Goal: Complete application form

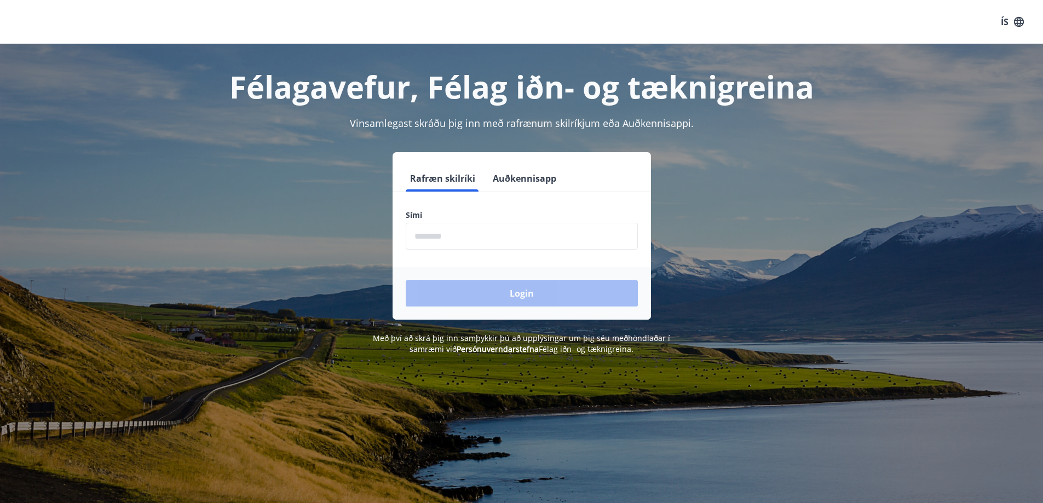
click at [492, 233] on input "phone" at bounding box center [522, 236] width 232 height 27
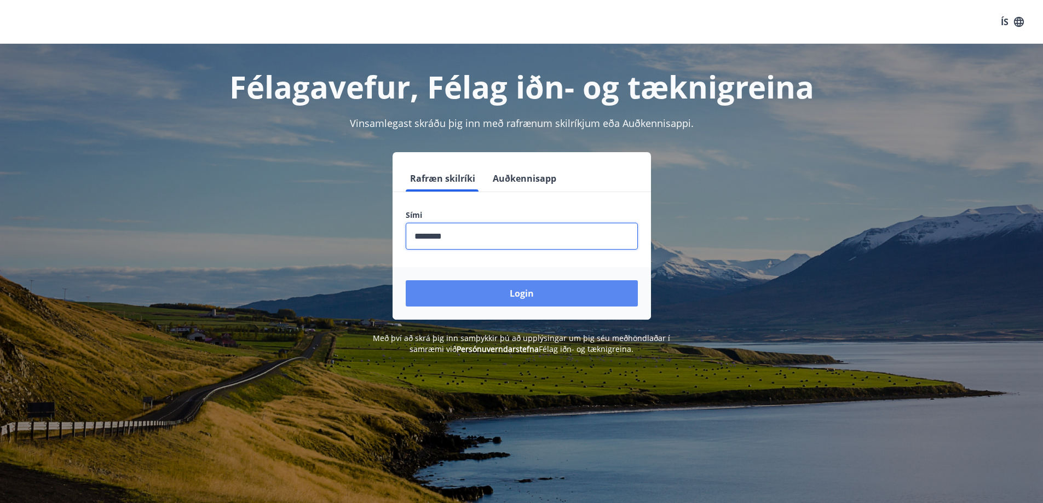
type input "********"
click at [536, 292] on button "Login" at bounding box center [522, 293] width 232 height 26
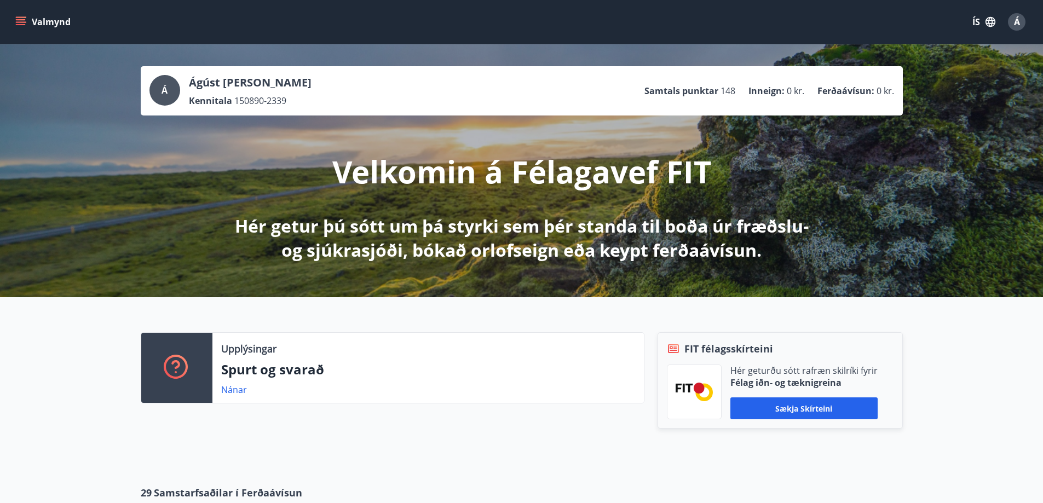
click at [27, 26] on button "Valmynd" at bounding box center [44, 22] width 62 height 20
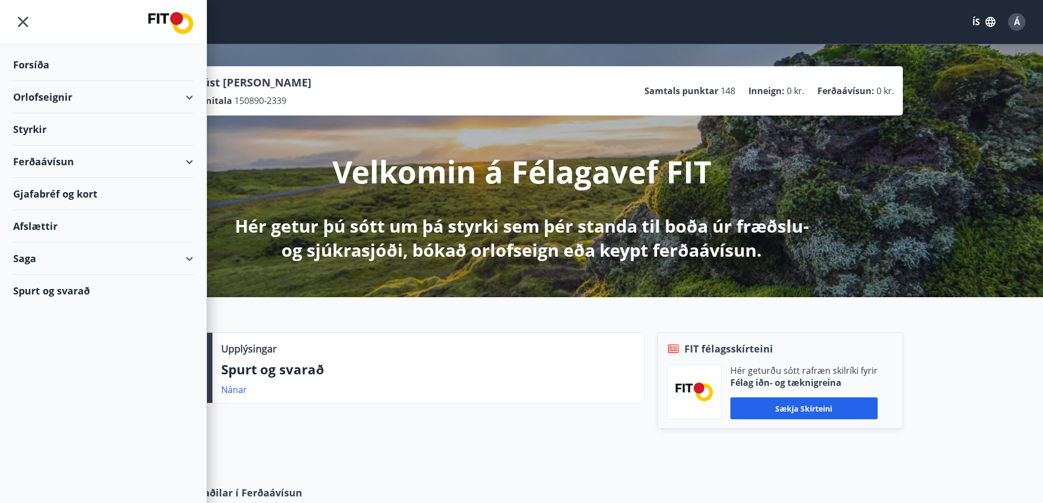
click at [78, 81] on div "Styrkir" at bounding box center [103, 65] width 180 height 32
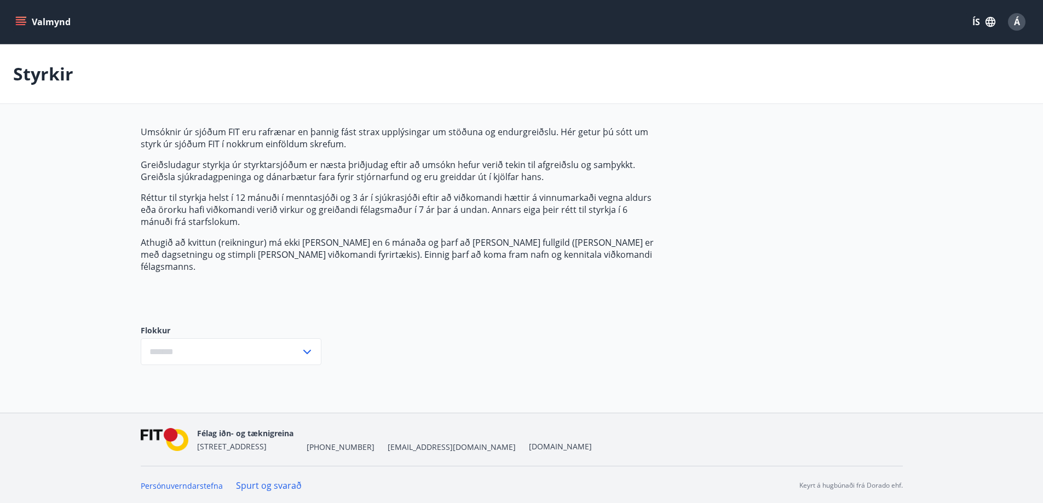
type input "***"
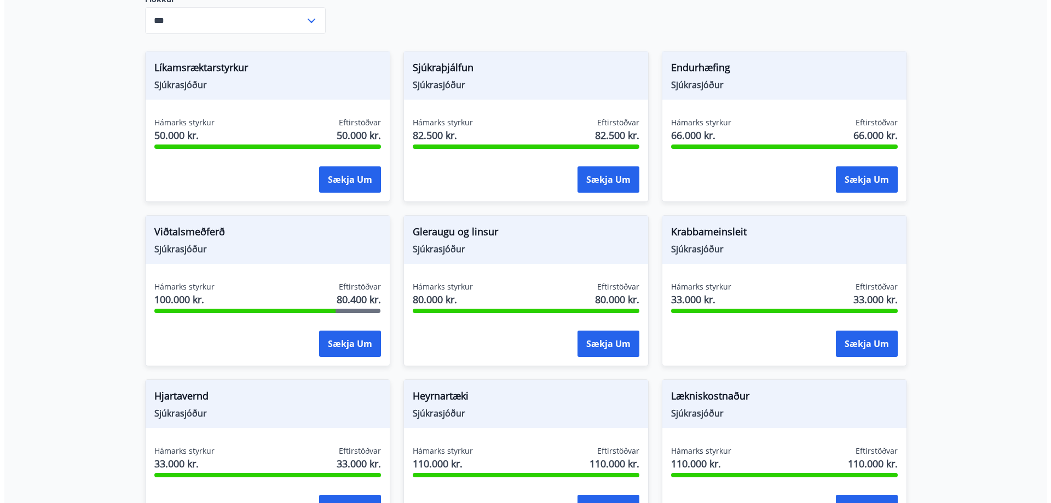
scroll to position [342, 0]
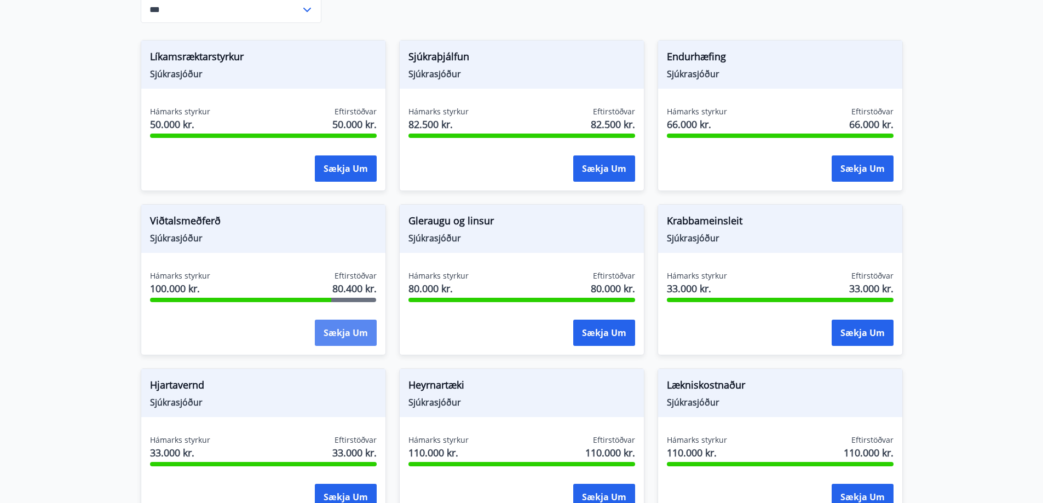
click at [355, 325] on button "Sækja um" at bounding box center [346, 333] width 62 height 26
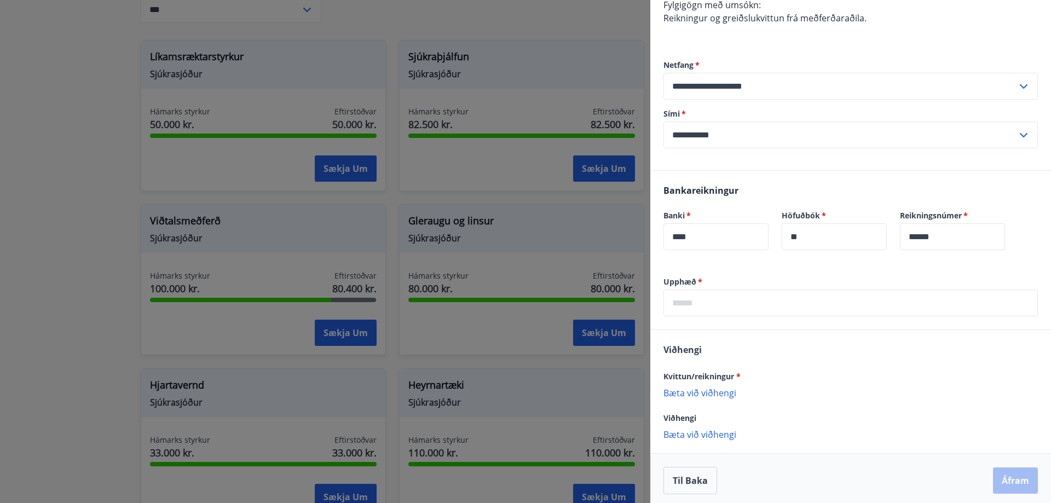
scroll to position [266, 0]
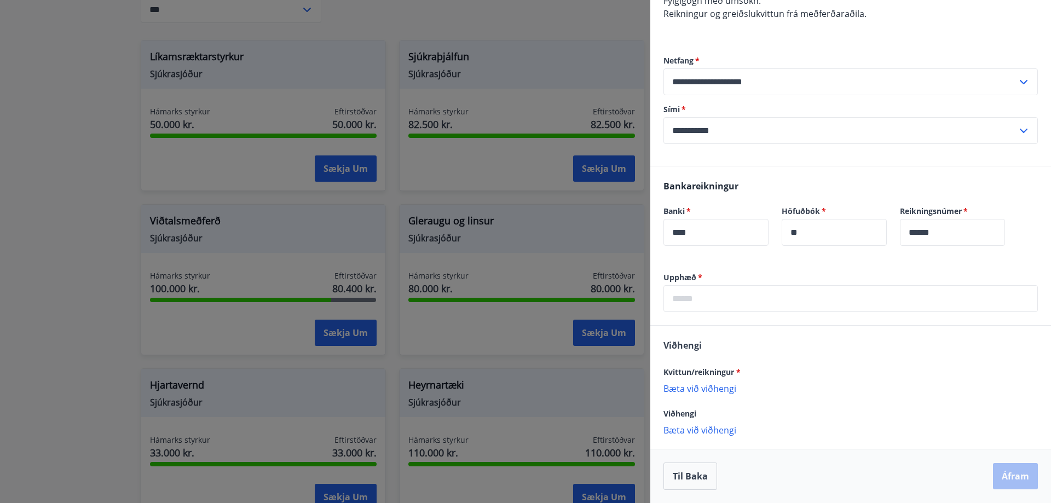
click at [711, 390] on p "Bæta við viðhengi" at bounding box center [851, 388] width 375 height 11
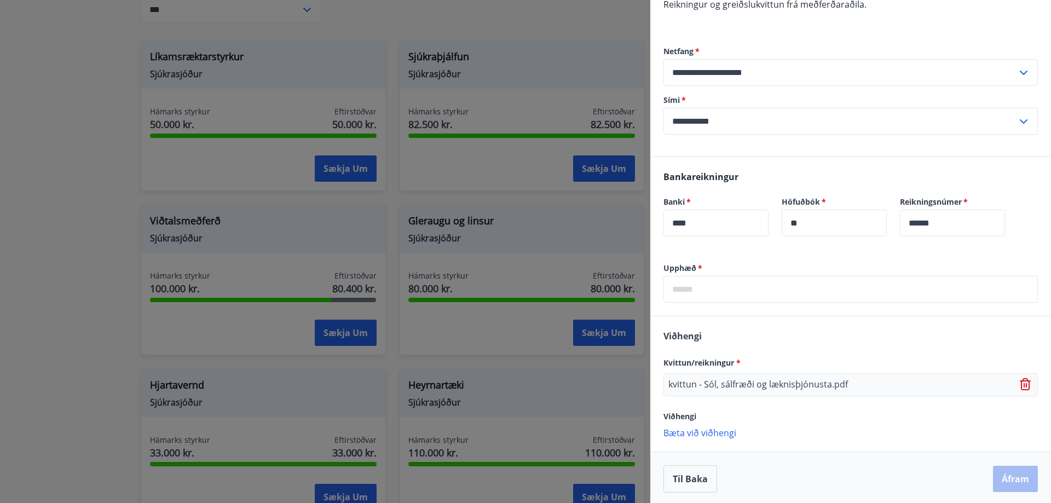
scroll to position [278, 0]
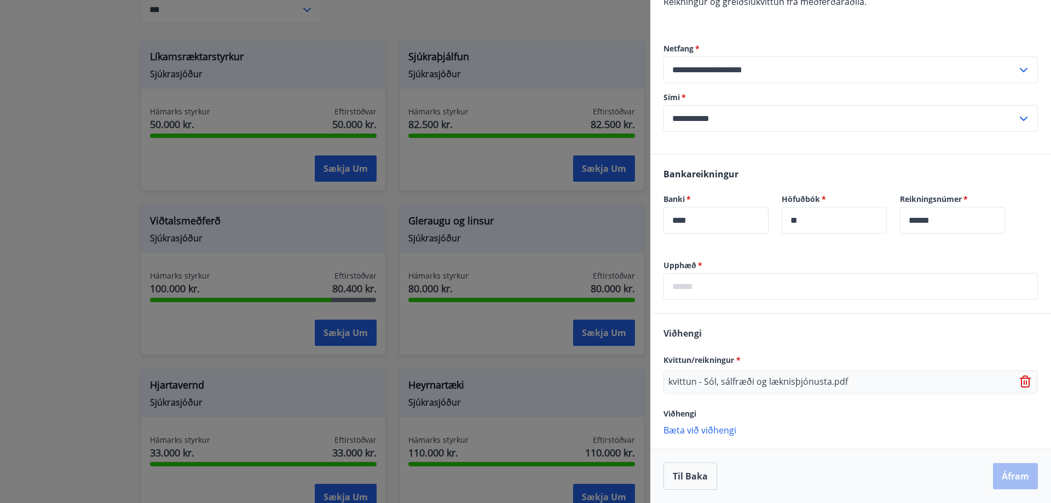
click at [754, 297] on input "text" at bounding box center [851, 286] width 375 height 27
type input "*****"
click at [801, 334] on div "Viðhengi Kvittun/reikningur * kvittun - Sól, sálfræði og læknisþjónusta.pdf Við…" at bounding box center [851, 381] width 401 height 135
click at [711, 211] on input "****" at bounding box center [716, 220] width 105 height 27
click at [770, 296] on input "*****" at bounding box center [851, 286] width 375 height 27
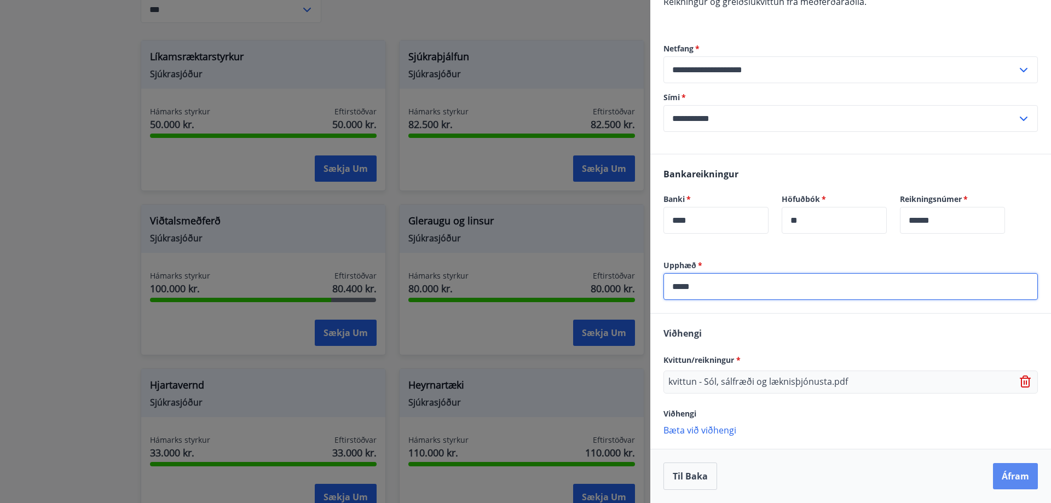
click at [1001, 476] on button "Áfram" at bounding box center [1015, 476] width 45 height 26
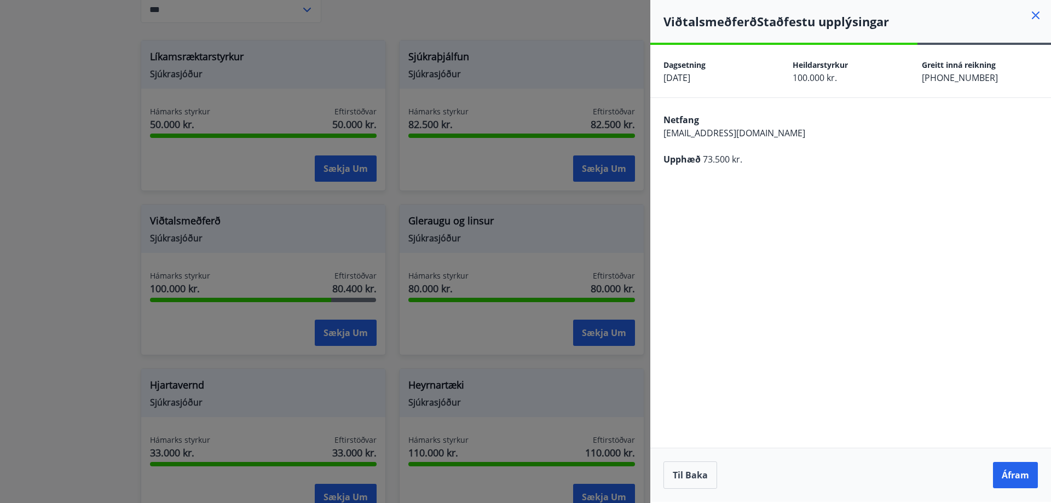
scroll to position [0, 0]
click at [1017, 472] on button "Áfram" at bounding box center [1015, 475] width 45 height 26
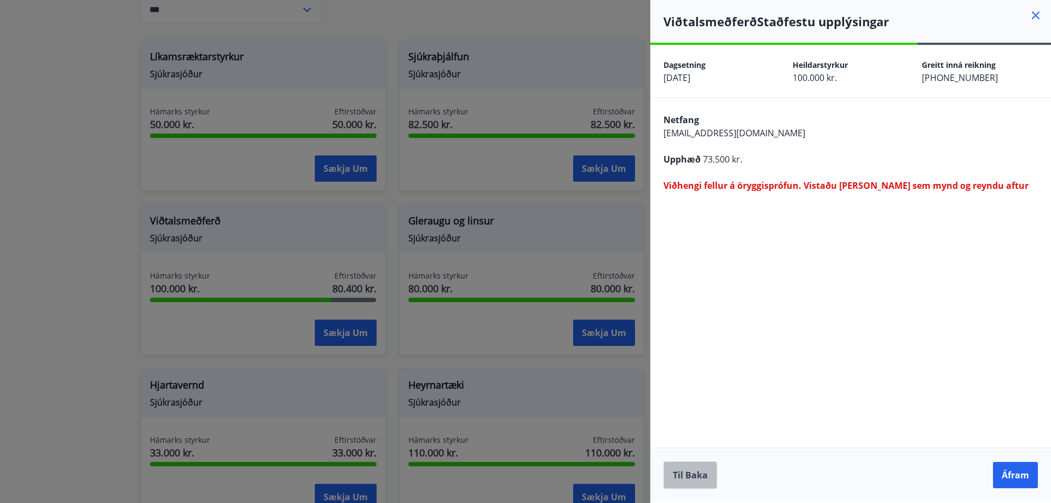
click at [685, 473] on button "Til baka" at bounding box center [691, 475] width 54 height 27
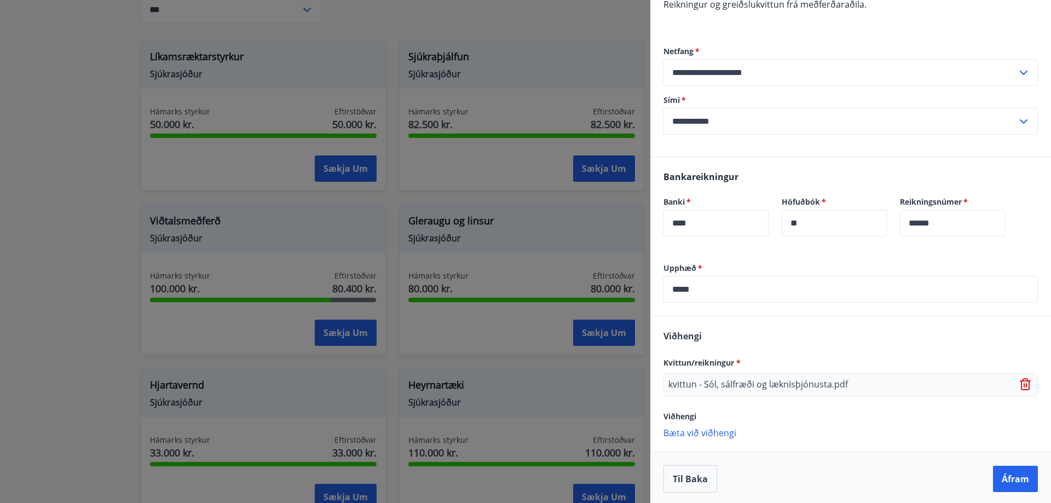
scroll to position [278, 0]
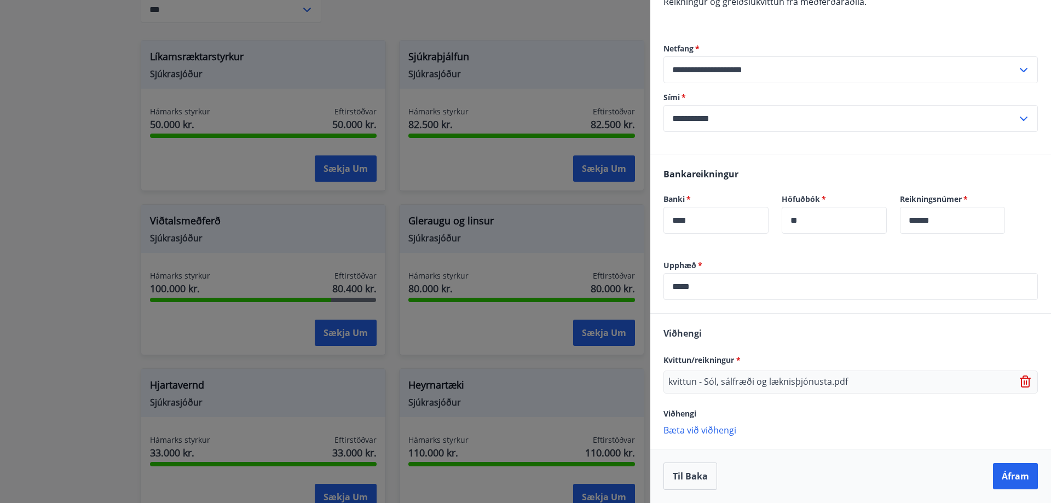
click at [1026, 381] on icon at bounding box center [1026, 383] width 1 height 4
click at [714, 380] on p "Bæta við viðhengi" at bounding box center [851, 377] width 375 height 11
click at [755, 384] on p "kvittun Sól sálfræðingur.JPG" at bounding box center [726, 382] width 115 height 13
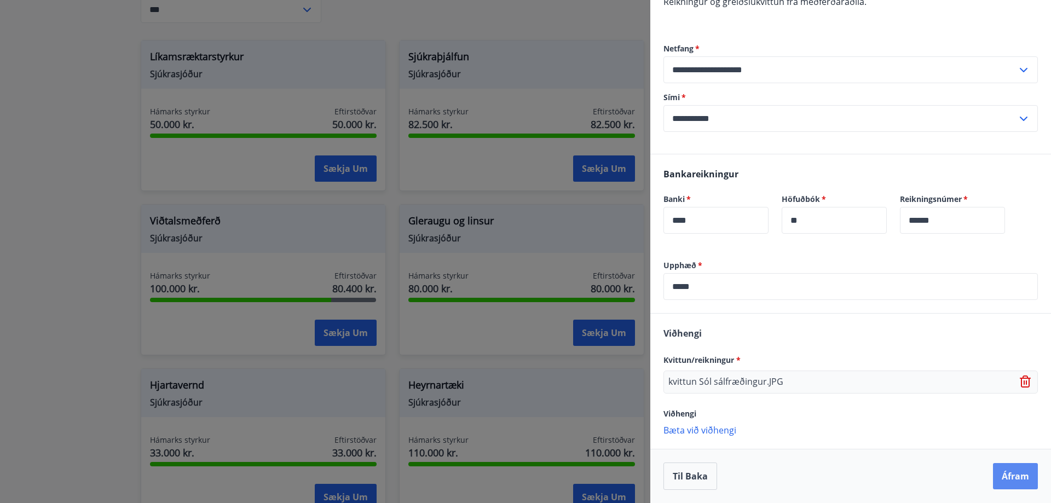
click at [993, 472] on button "Áfram" at bounding box center [1015, 476] width 45 height 26
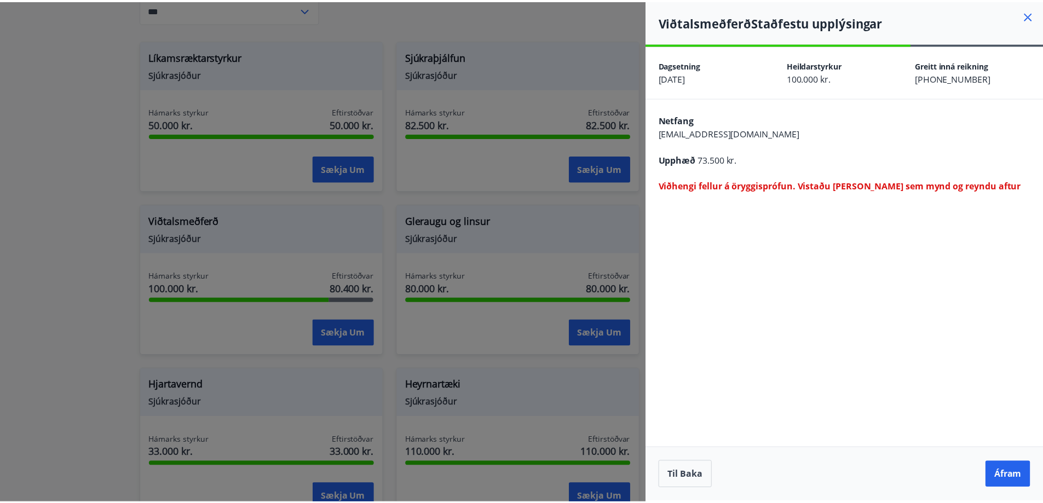
scroll to position [0, 0]
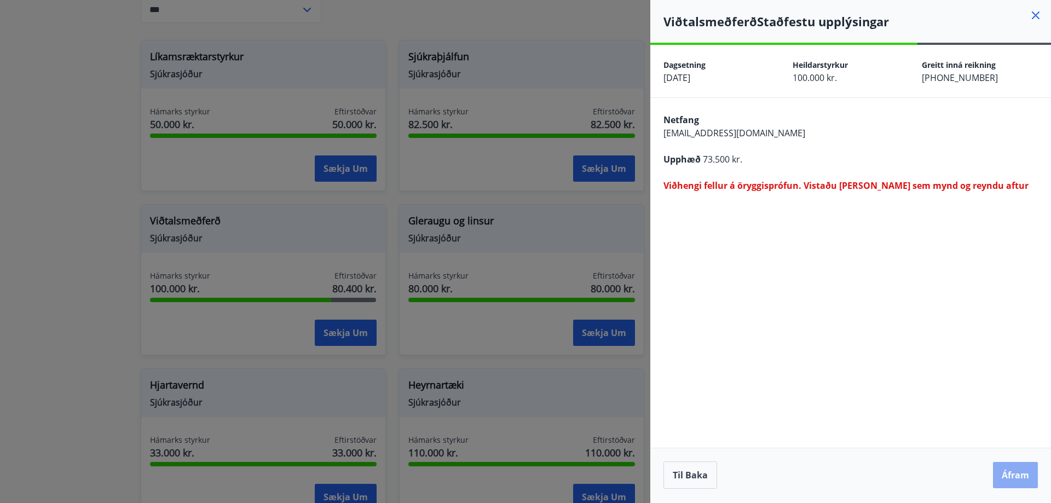
click at [1022, 473] on button "Áfram" at bounding box center [1015, 475] width 45 height 26
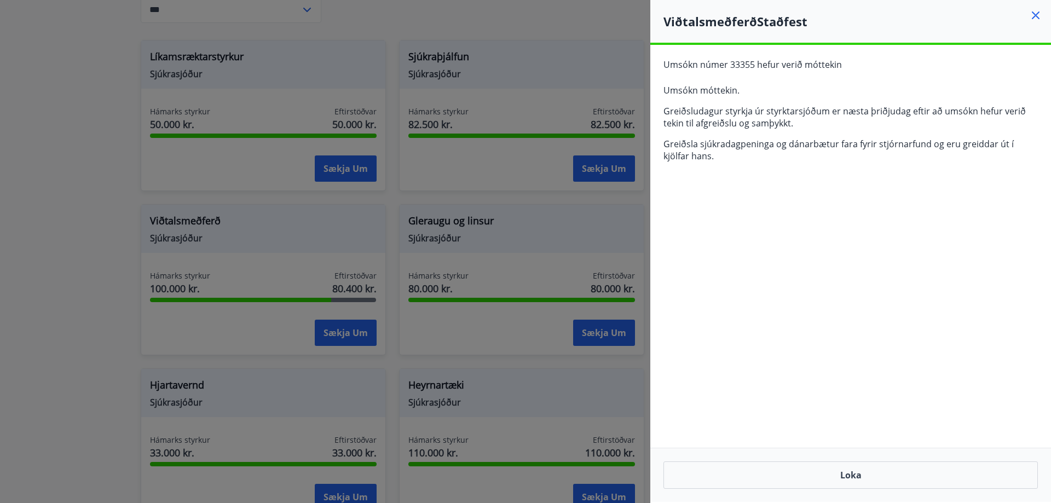
click at [1034, 19] on icon at bounding box center [1036, 15] width 13 height 13
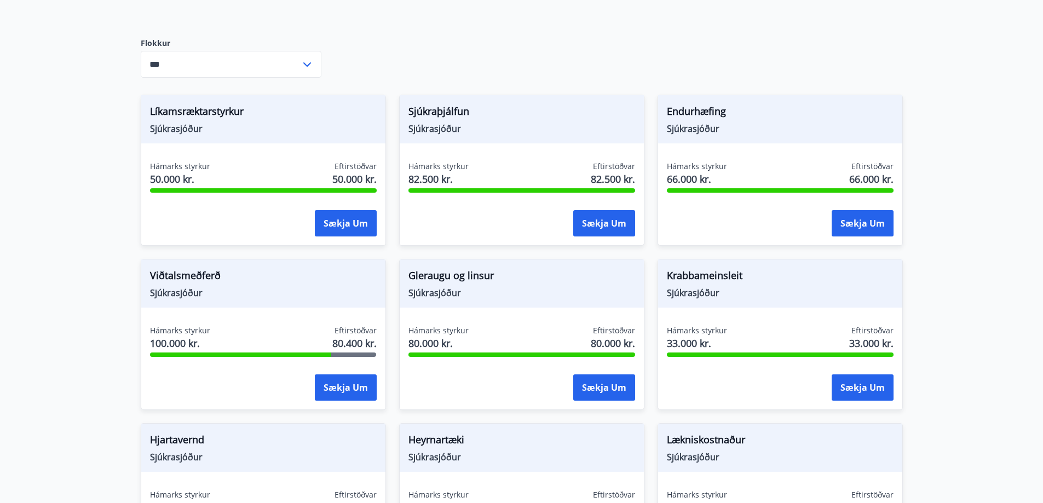
scroll to position [233, 0]
